Goal: Information Seeking & Learning: Understand process/instructions

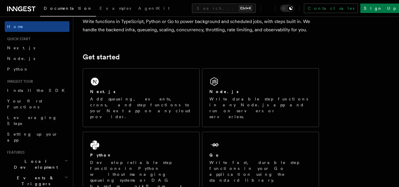
click at [235, 90] on div "Node.js" at bounding box center [260, 92] width 102 height 6
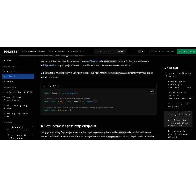
scroll to position [765, 0]
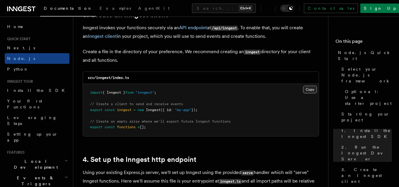
click at [307, 87] on button "Copy Copied" at bounding box center [310, 90] width 14 height 8
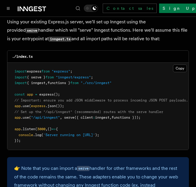
scroll to position [921, 0]
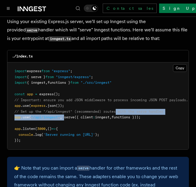
drag, startPoint x: 65, startPoint y: 107, endPoint x: 120, endPoint y: 100, distance: 55.4
click at [120, 100] on pre "import express from "express" ; import { serve } from "inngest/express" ; impor…" at bounding box center [97, 105] width 181 height 87
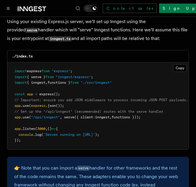
click at [66, 115] on span "serve" at bounding box center [69, 117] width 10 height 4
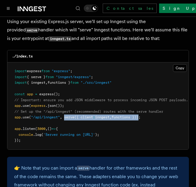
drag, startPoint x: 66, startPoint y: 108, endPoint x: 144, endPoint y: 110, distance: 78.5
click at [140, 115] on span "app .use ( "/api/inngest" , serve ({ client : inngest , functions }));" at bounding box center [77, 117] width 126 height 4
copy span "serve ({ client : inngest , functions })"
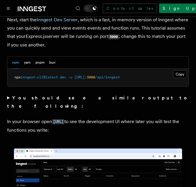
scroll to position [479, 0]
